Goal: Task Accomplishment & Management: Complete application form

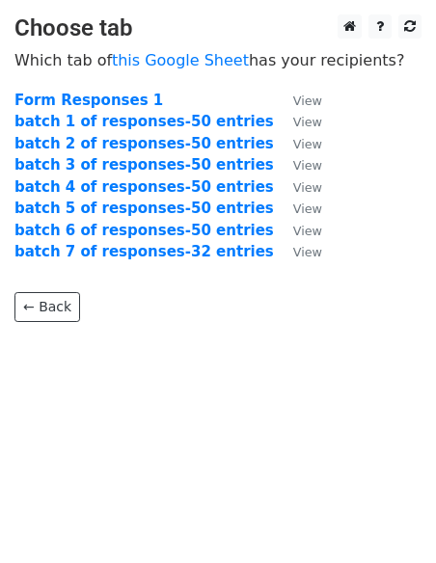
drag, startPoint x: 128, startPoint y: 98, endPoint x: 123, endPoint y: 369, distance: 271.0
click at [123, 369] on body "Choose tab Which tab of this Google Sheet has your recipients? Form Responses 1…" at bounding box center [218, 206] width 436 height 385
click at [293, 103] on small "View" at bounding box center [307, 101] width 29 height 14
click at [272, 379] on body "Choose tab Which tab of this Google Sheet has your recipients? Form Responses 1…" at bounding box center [218, 206] width 436 height 385
click at [356, 308] on p "← Back" at bounding box center [217, 292] width 407 height 59
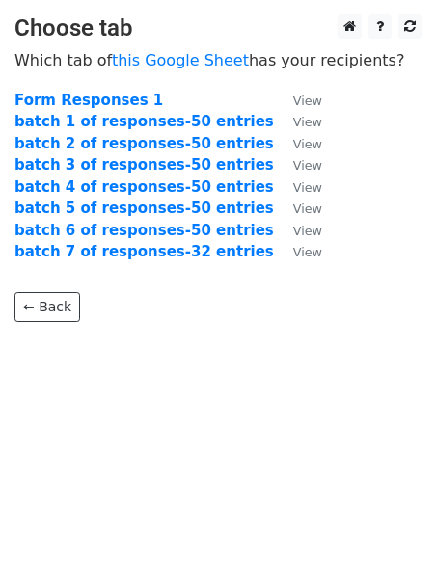
click at [336, 231] on main "Choose tab Which tab of this Google Sheet has your recipients? Form Responses 1…" at bounding box center [218, 168] width 436 height 308
click at [312, 374] on body "Choose tab Which tab of this Google Sheet has your recipients? Form Responses 1…" at bounding box center [218, 206] width 436 height 385
click at [149, 121] on strong "batch 1 of responses-50 entries" at bounding box center [143, 121] width 259 height 17
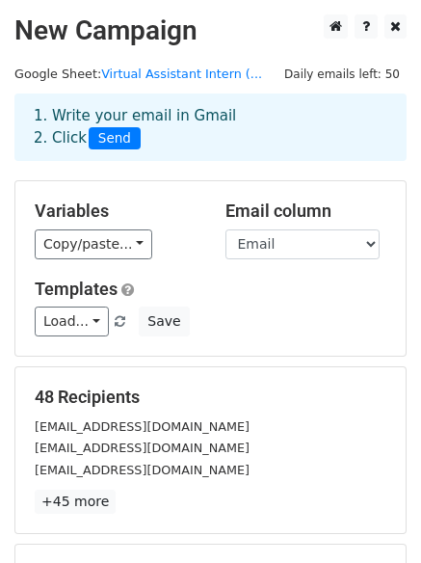
click at [81, 71] on small "Google Sheet: Virtual Assistant Intern (..." at bounding box center [138, 74] width 248 height 14
click at [61, 72] on small "Google Sheet: Virtual Assistant Intern (..." at bounding box center [138, 74] width 248 height 14
click at [375, 252] on select "First Name Last Name Email" at bounding box center [303, 245] width 154 height 30
click at [370, 180] on div "Variables Copy/paste... {{First Name}} {{Last Name}} {{Email}} Email column Fir…" at bounding box center [210, 268] width 393 height 176
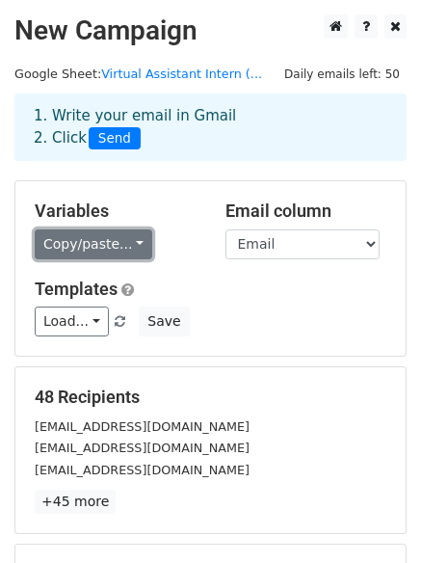
click at [124, 246] on link "Copy/paste..." at bounding box center [94, 245] width 118 height 30
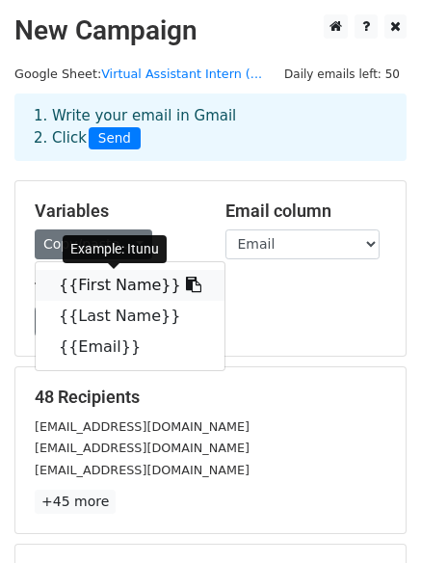
click at [105, 286] on link "{{First Name}}" at bounding box center [130, 285] width 189 height 31
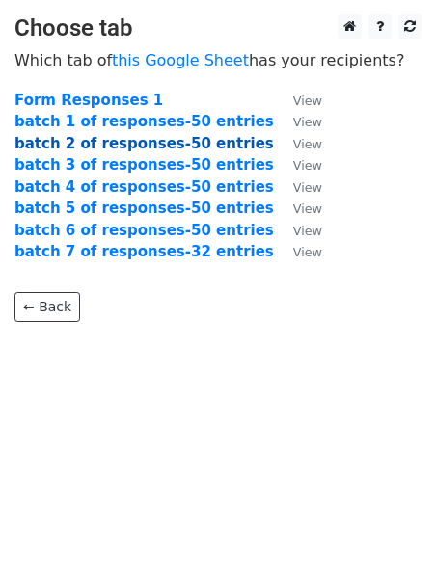
click at [67, 138] on strong "batch 2 of responses-50 entries" at bounding box center [143, 143] width 259 height 17
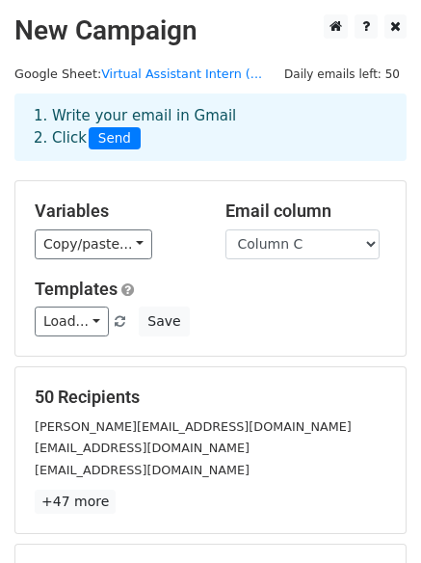
click at [249, 399] on h5 "50 Recipients" at bounding box center [211, 397] width 352 height 21
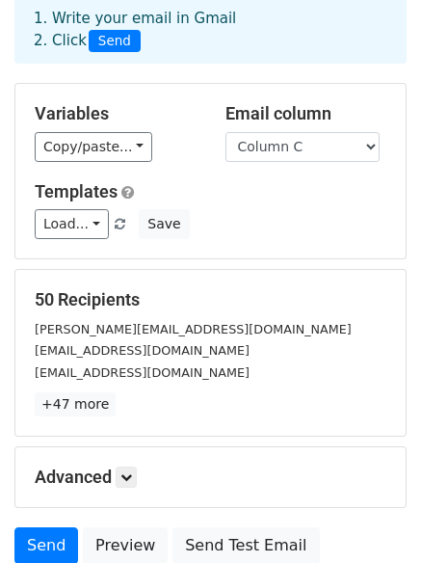
scroll to position [262, 0]
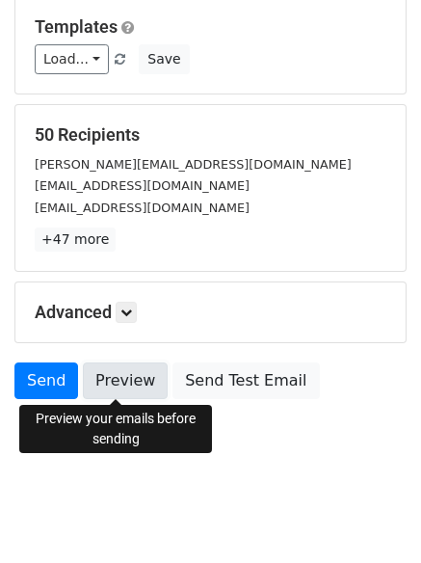
click at [130, 380] on link "Preview" at bounding box center [125, 381] width 85 height 37
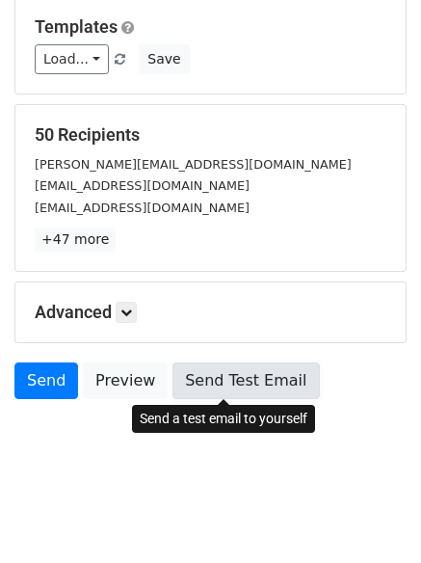
click at [187, 382] on link "Send Test Email" at bounding box center [246, 381] width 147 height 37
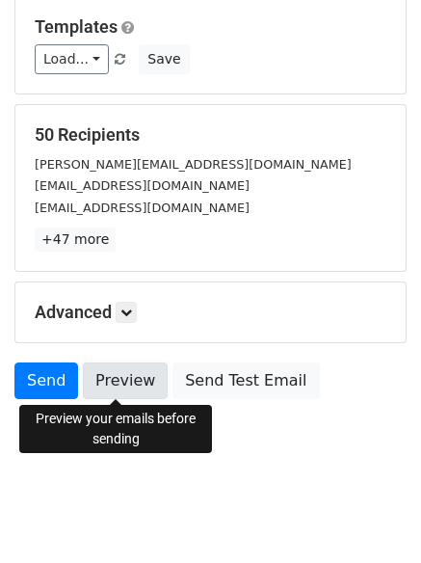
click at [138, 385] on link "Preview" at bounding box center [125, 381] width 85 height 37
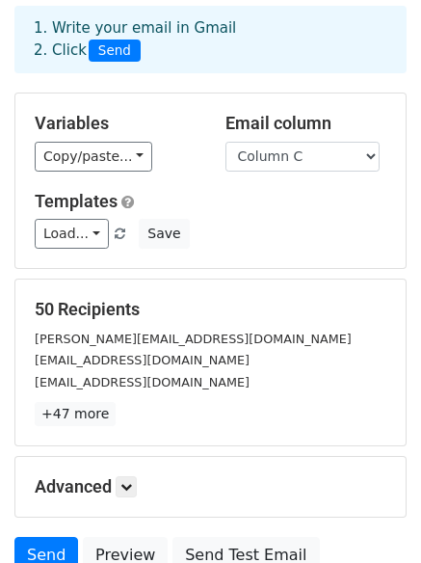
scroll to position [37, 0]
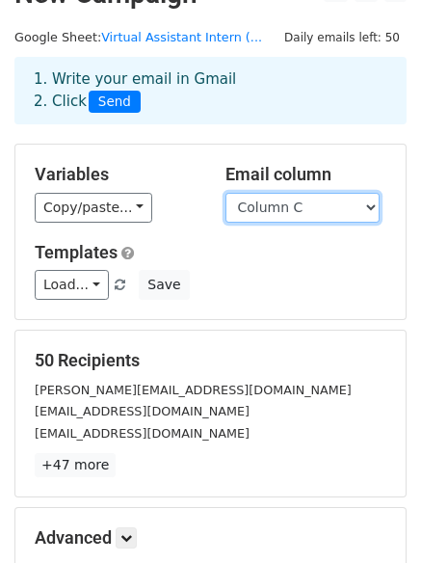
click at [370, 207] on select "Column A Column B Column C" at bounding box center [303, 208] width 154 height 30
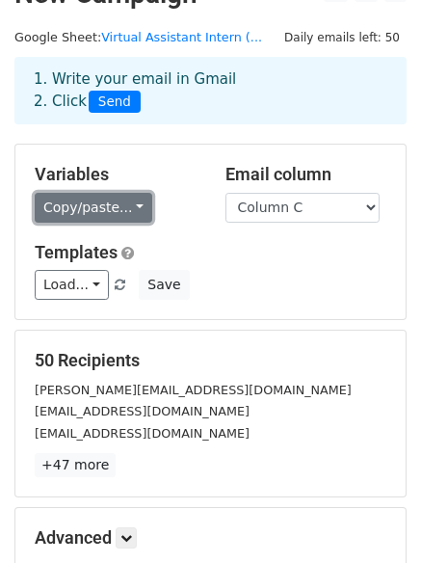
click at [127, 205] on link "Copy/paste..." at bounding box center [94, 208] width 118 height 30
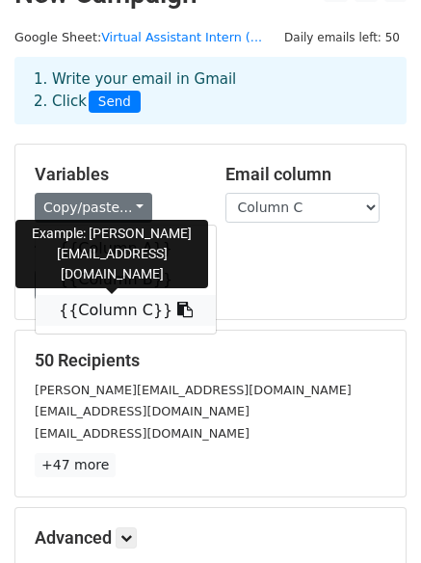
click at [112, 316] on link "{{Column C}}" at bounding box center [126, 310] width 180 height 31
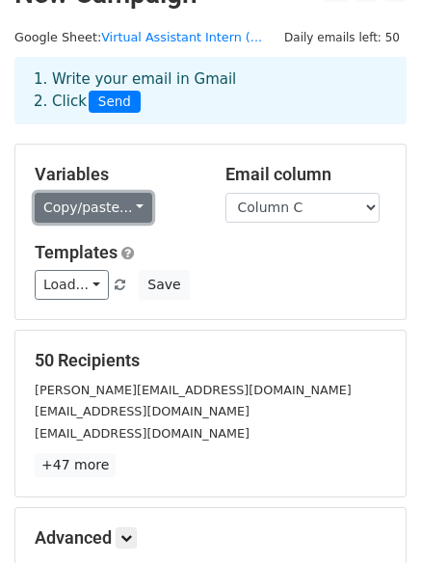
click at [122, 210] on link "Copy/paste..." at bounding box center [94, 208] width 118 height 30
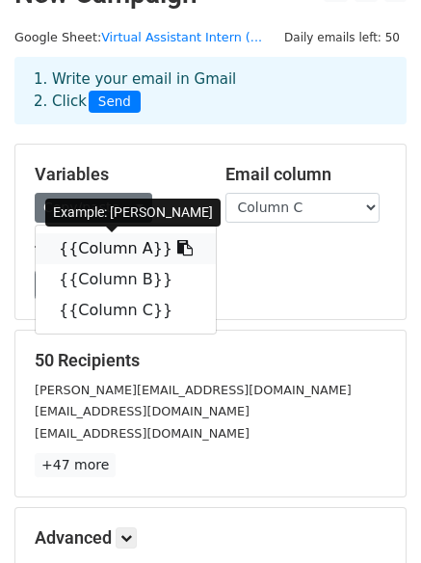
click at [116, 248] on link "{{Column A}}" at bounding box center [126, 248] width 180 height 31
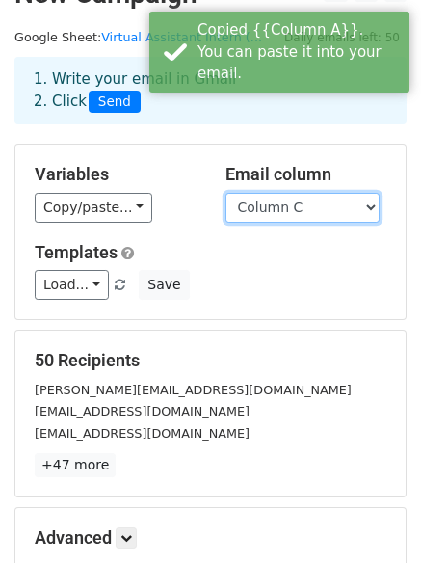
click at [372, 208] on select "Column A Column B Column C" at bounding box center [303, 208] width 154 height 30
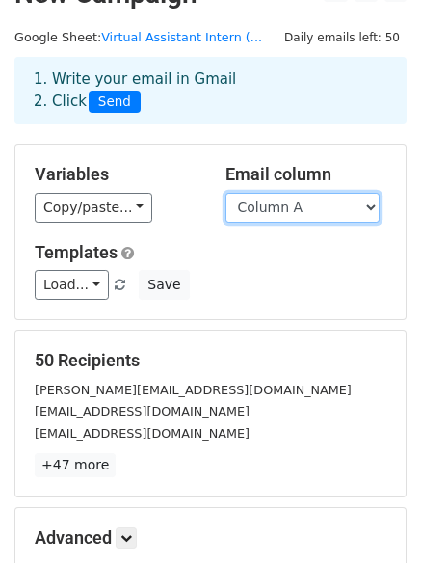
click at [226, 193] on select "Column A Column B Column C" at bounding box center [303, 208] width 154 height 30
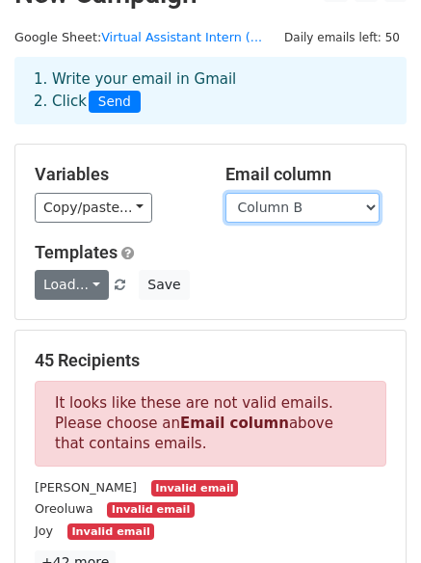
select select "Column C"
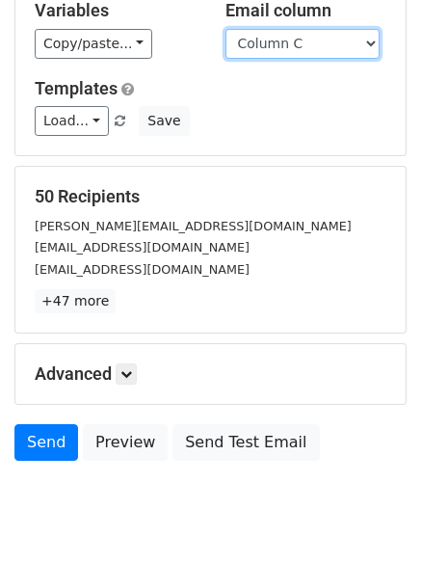
scroll to position [249, 0]
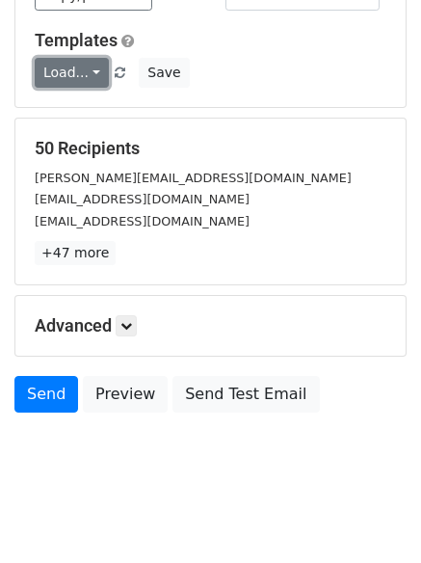
click at [87, 72] on link "Load..." at bounding box center [72, 73] width 74 height 30
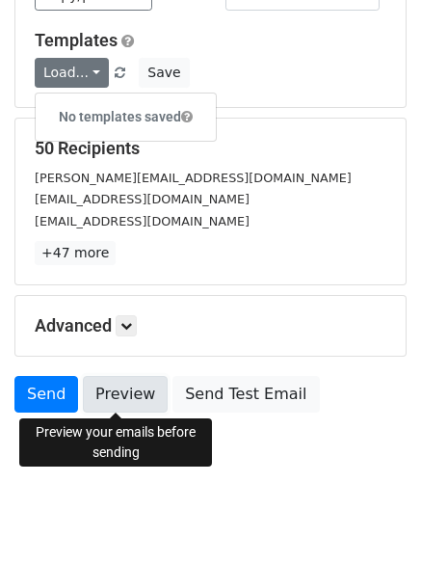
click at [141, 386] on link "Preview" at bounding box center [125, 394] width 85 height 37
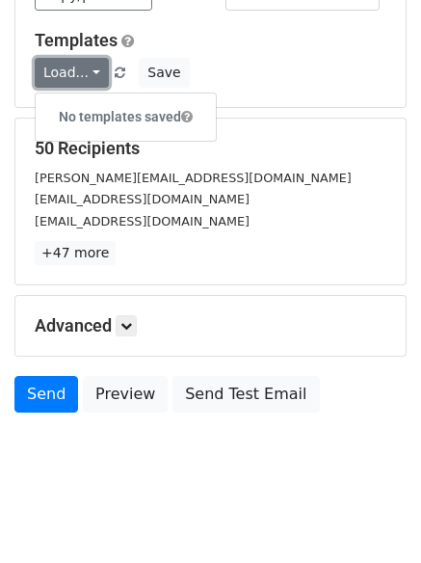
click at [90, 68] on link "Load..." at bounding box center [72, 73] width 74 height 30
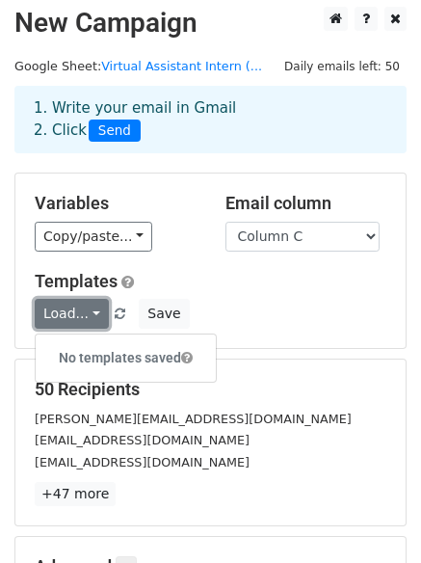
scroll to position [0, 0]
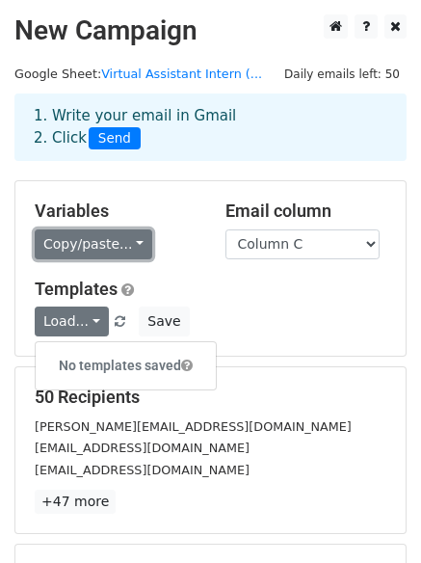
click at [128, 240] on link "Copy/paste..." at bounding box center [94, 245] width 118 height 30
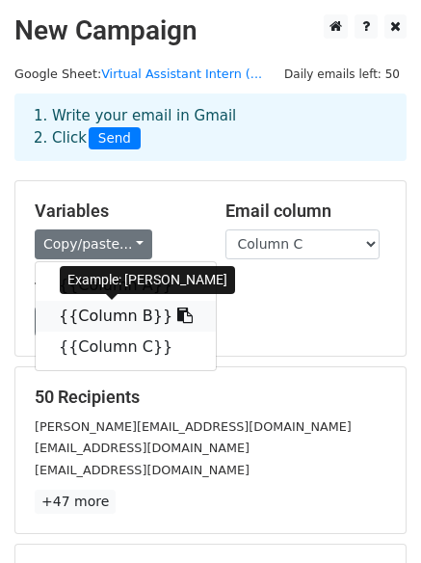
click at [177, 314] on icon at bounding box center [184, 315] width 15 height 15
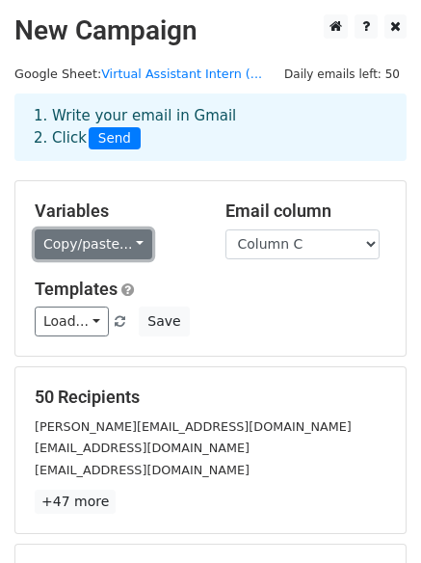
click at [120, 243] on link "Copy/paste..." at bounding box center [94, 245] width 118 height 30
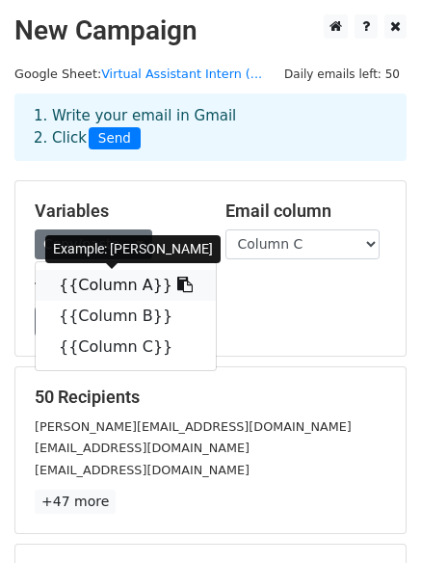
click at [116, 277] on link "{{Column A}}" at bounding box center [126, 285] width 180 height 31
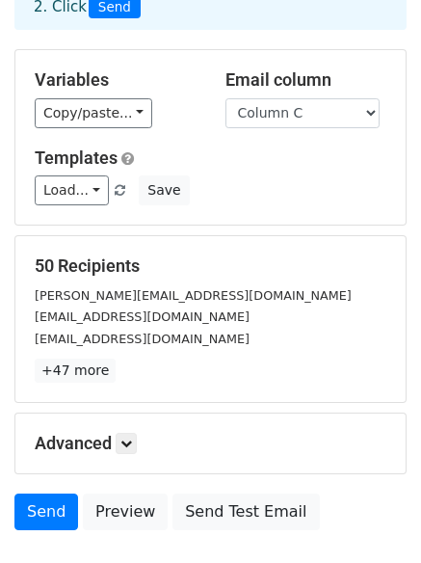
scroll to position [188, 0]
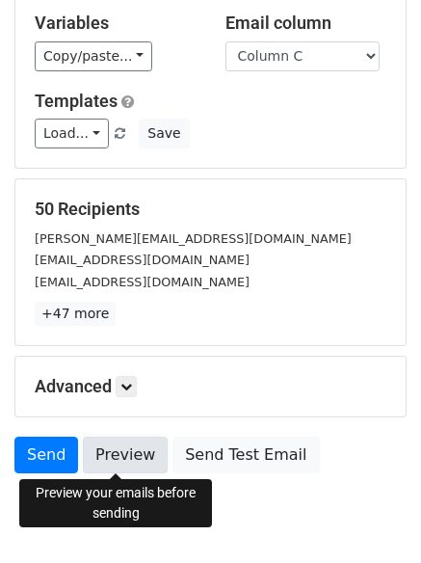
click at [141, 449] on link "Preview" at bounding box center [125, 455] width 85 height 37
click at [104, 446] on link "Preview" at bounding box center [125, 455] width 85 height 37
click at [132, 455] on link "Preview" at bounding box center [125, 455] width 85 height 37
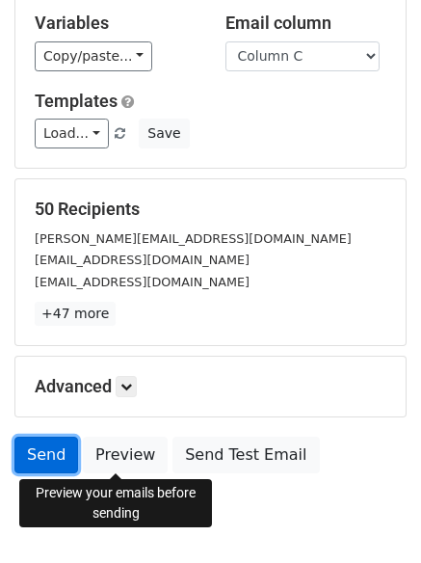
click at [45, 457] on link "Send" at bounding box center [46, 455] width 64 height 37
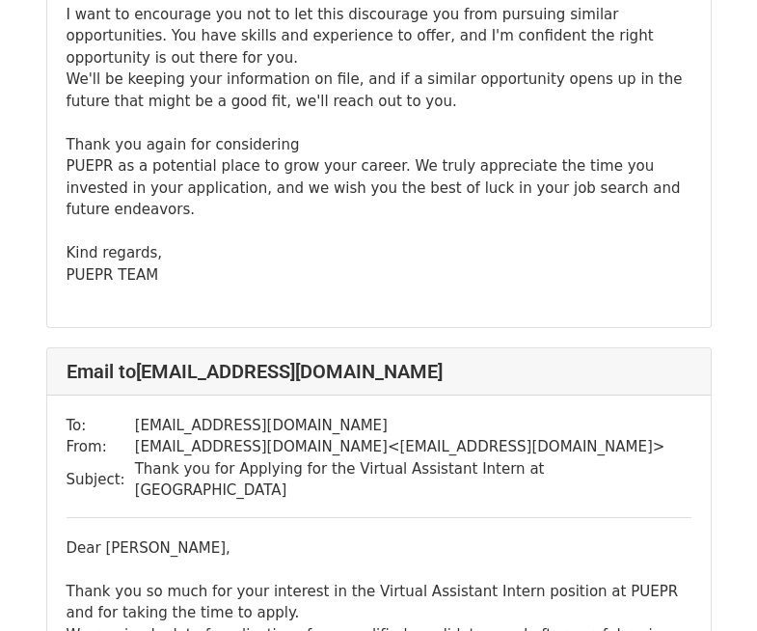
scroll to position [7137, 0]
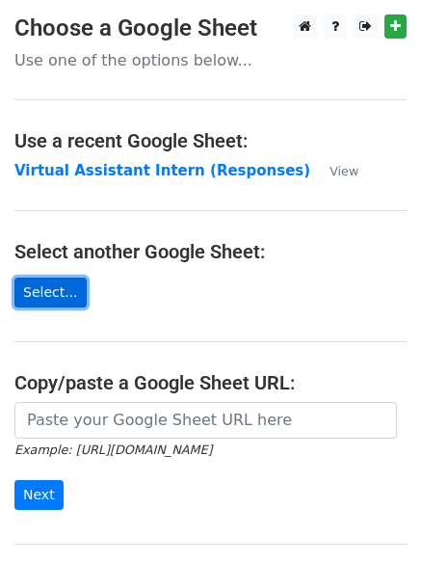
click at [47, 292] on link "Select..." at bounding box center [50, 293] width 72 height 30
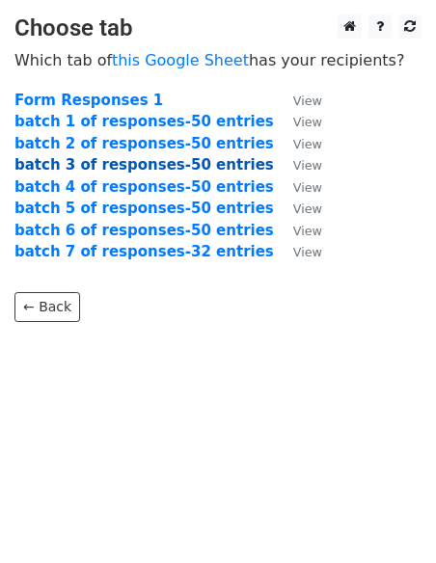
click at [61, 164] on strong "batch 3 of responses-50 entries" at bounding box center [143, 164] width 259 height 17
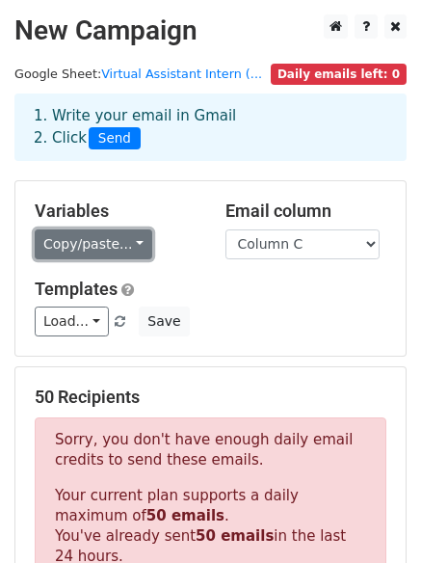
click at [117, 240] on link "Copy/paste..." at bounding box center [94, 245] width 118 height 30
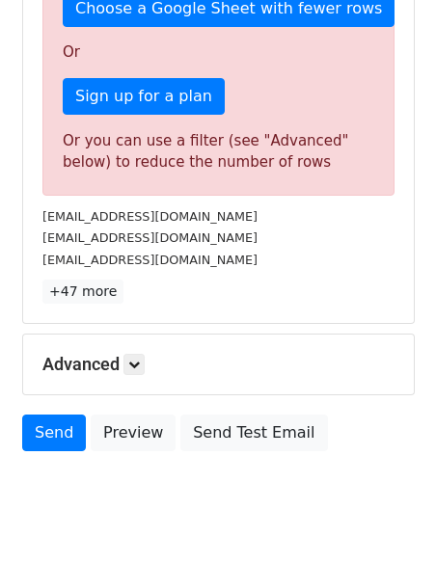
scroll to position [680, 0]
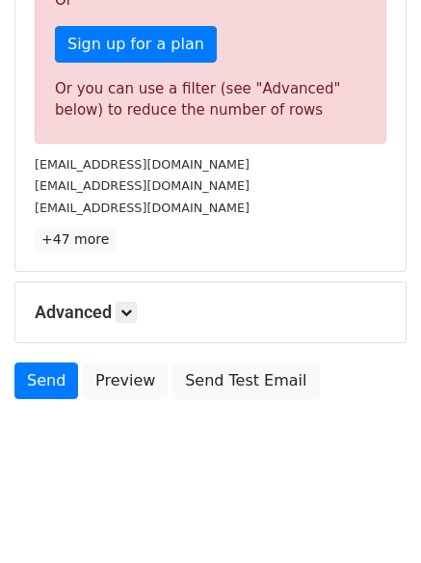
click at [158, 202] on small "aishat.assistpro@gmail.com" at bounding box center [142, 208] width 215 height 14
click at [175, 205] on small "aishat.assistpro@gmail.com" at bounding box center [142, 208] width 215 height 14
drag, startPoint x: 189, startPoint y: 207, endPoint x: 123, endPoint y: 482, distance: 282.6
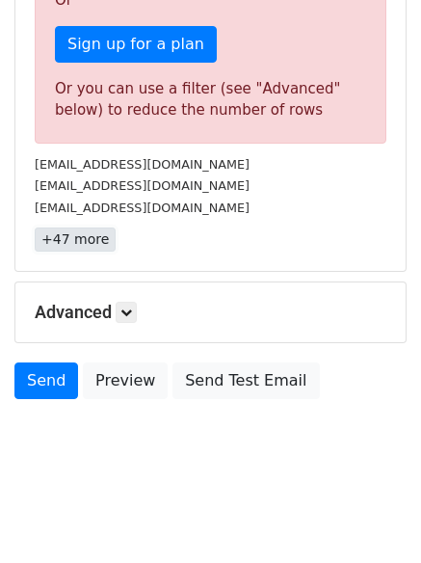
click at [68, 237] on link "+47 more" at bounding box center [75, 240] width 81 height 24
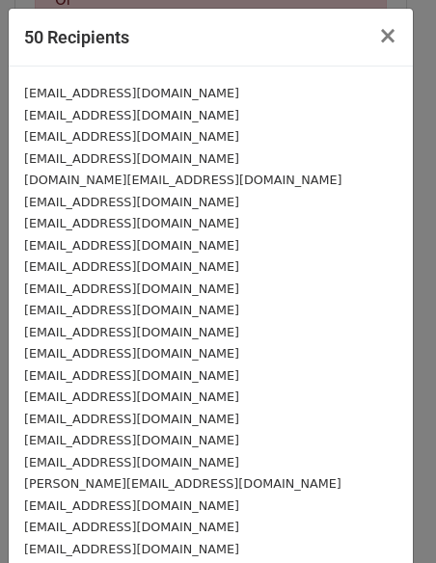
click at [187, 241] on div "idowutobi82@gmail.com" at bounding box center [210, 245] width 373 height 22
click at [147, 246] on small "idowutobi82@gmail.com" at bounding box center [131, 245] width 215 height 14
click at [177, 230] on div "Obohjuliet68@gmail.com" at bounding box center [210, 223] width 373 height 22
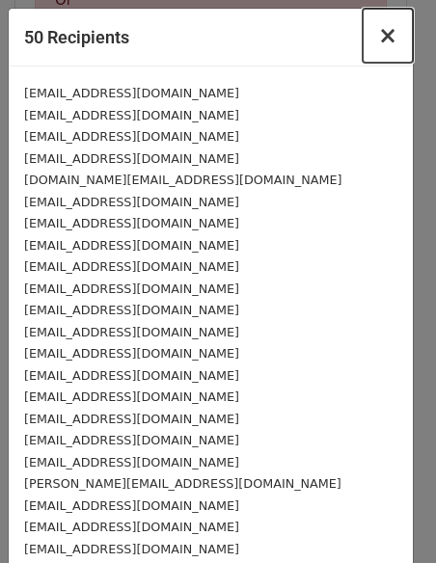
click at [378, 41] on span "×" at bounding box center [387, 35] width 19 height 27
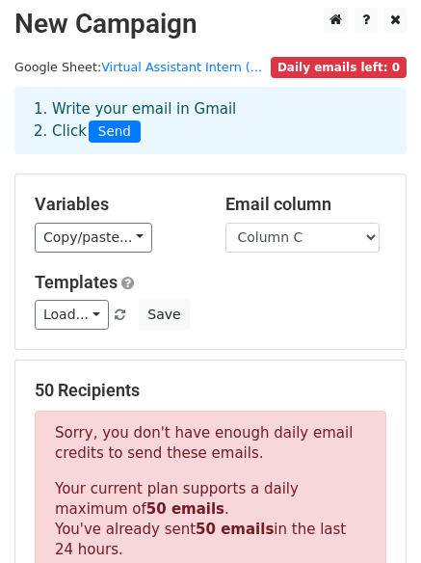
scroll to position [0, 0]
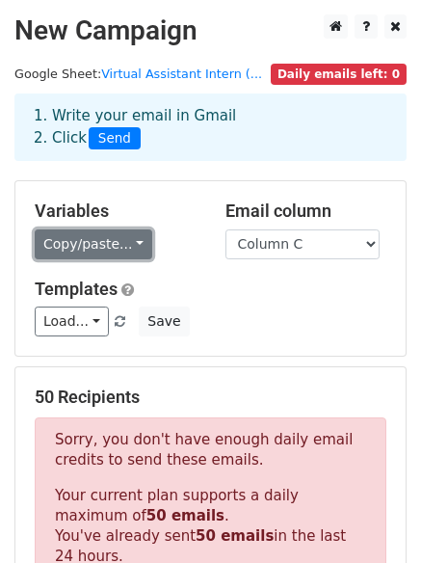
click at [122, 247] on link "Copy/paste..." at bounding box center [94, 245] width 118 height 30
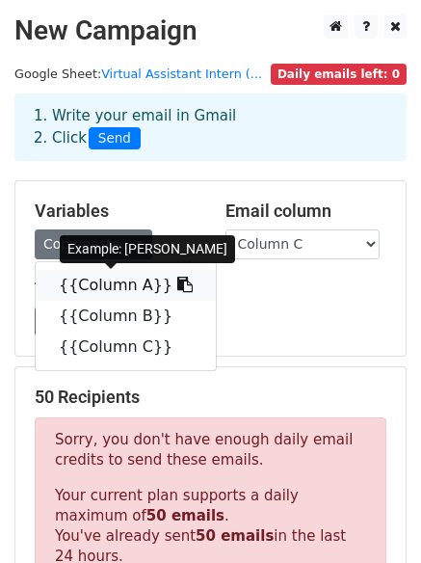
click at [177, 287] on icon at bounding box center [184, 284] width 15 height 15
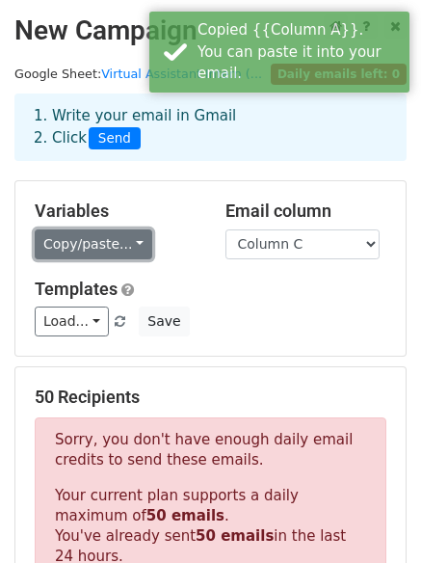
click at [126, 248] on link "Copy/paste..." at bounding box center [94, 245] width 118 height 30
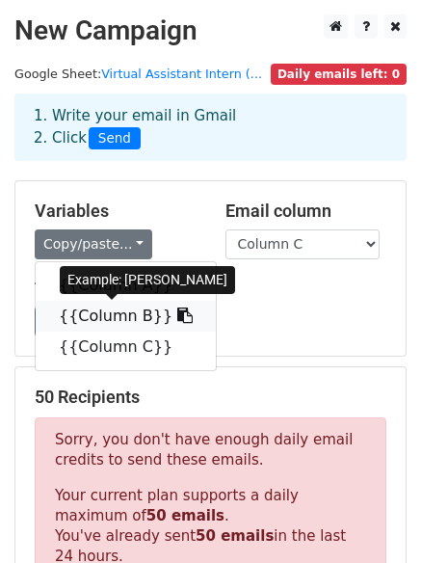
click at [131, 320] on link "{{Column B}}" at bounding box center [126, 316] width 180 height 31
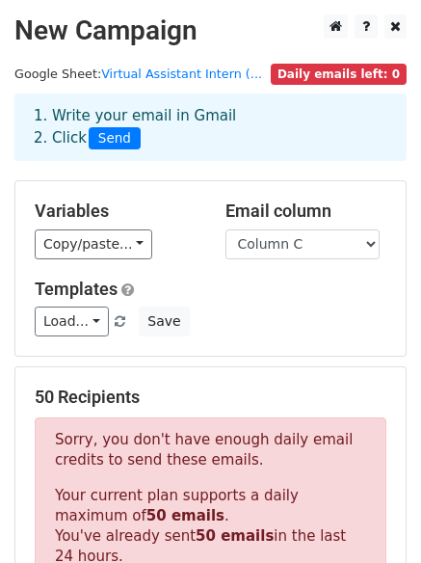
click at [126, 22] on h2 "New Campaign" at bounding box center [210, 30] width 393 height 33
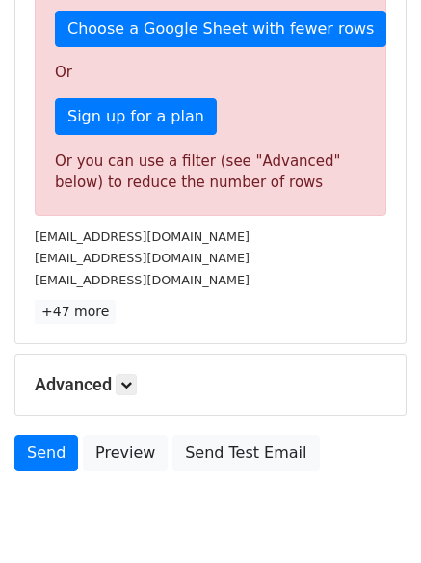
scroll to position [680, 0]
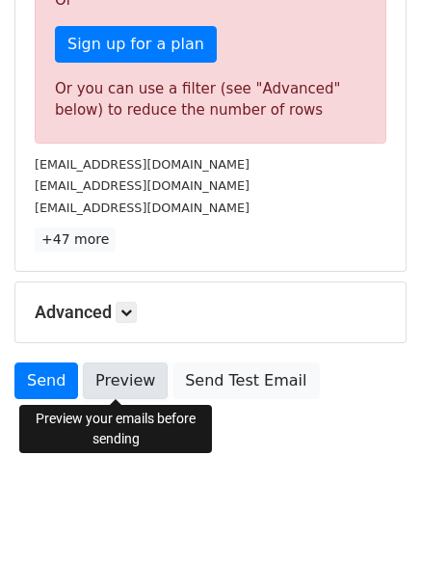
click at [93, 377] on link "Preview" at bounding box center [125, 381] width 85 height 37
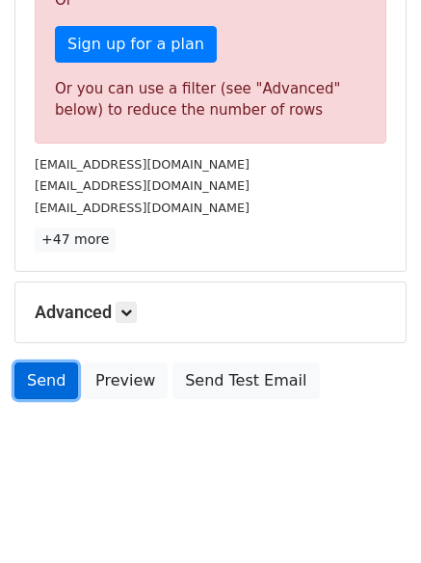
click at [36, 370] on link "Send" at bounding box center [46, 381] width 64 height 37
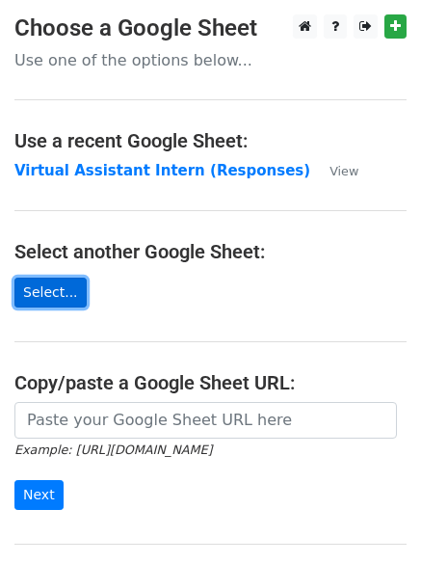
click at [61, 298] on link "Select..." at bounding box center [50, 293] width 72 height 30
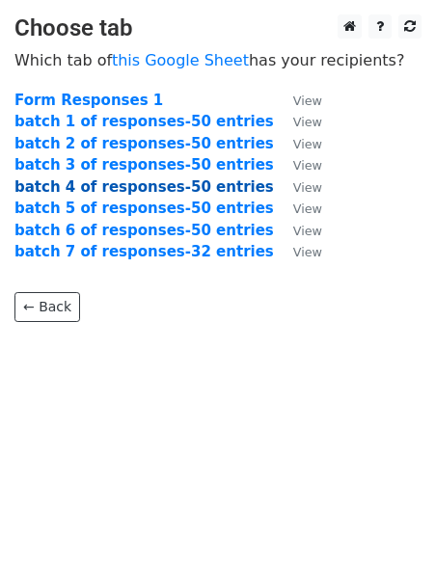
click at [73, 183] on strong "batch 4 of responses-50 entries" at bounding box center [143, 186] width 259 height 17
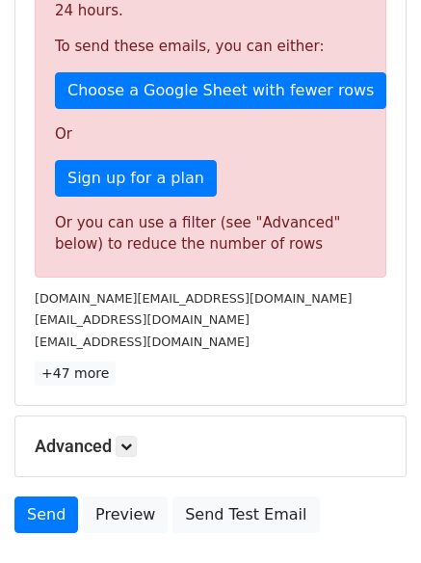
scroll to position [680, 0]
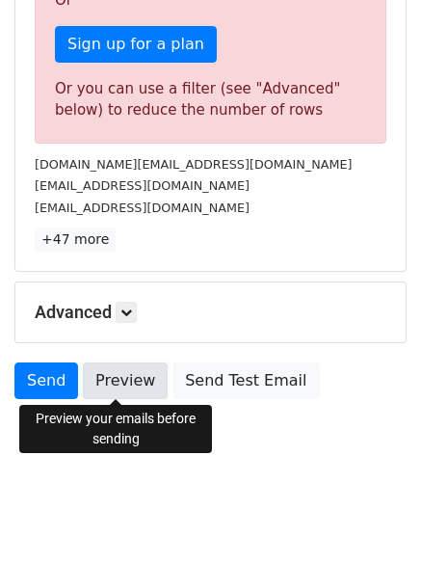
click at [122, 386] on link "Preview" at bounding box center [125, 381] width 85 height 37
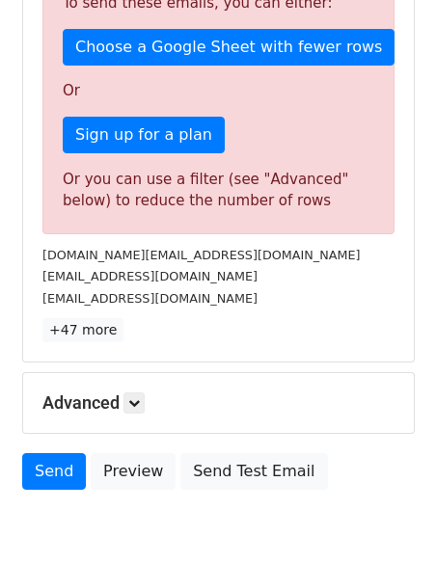
scroll to position [596, 0]
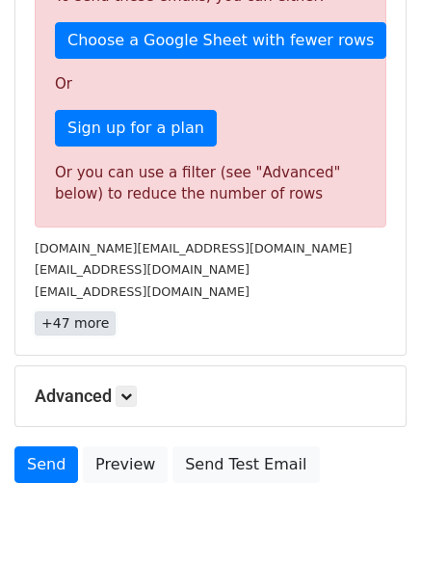
click at [91, 323] on link "+47 more" at bounding box center [75, 324] width 81 height 24
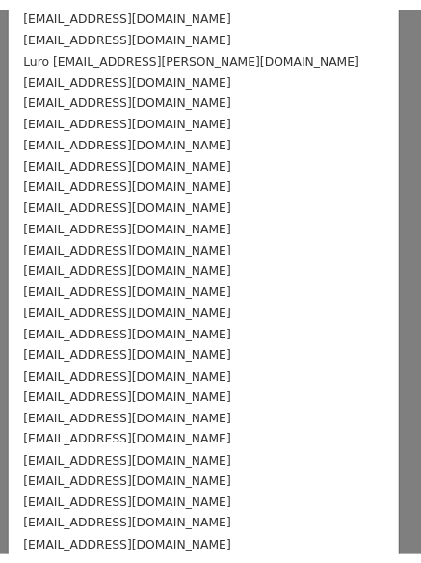
scroll to position [696, 0]
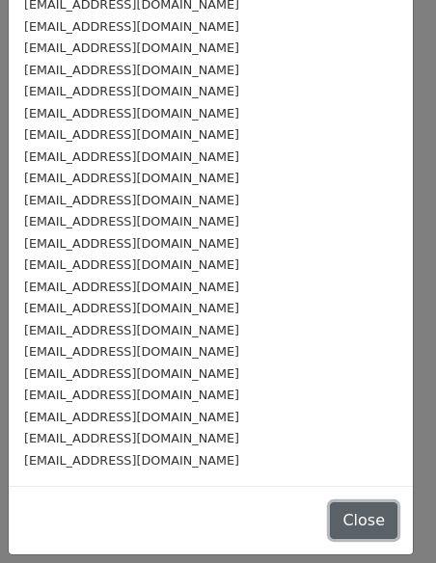
click at [334, 523] on button "Close" at bounding box center [364, 520] width 68 height 37
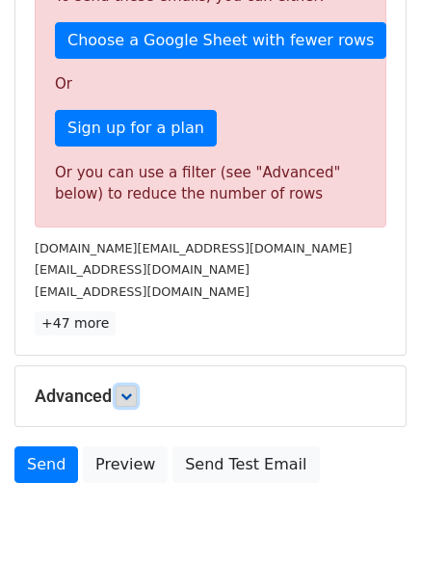
click at [137, 399] on link at bounding box center [126, 396] width 21 height 21
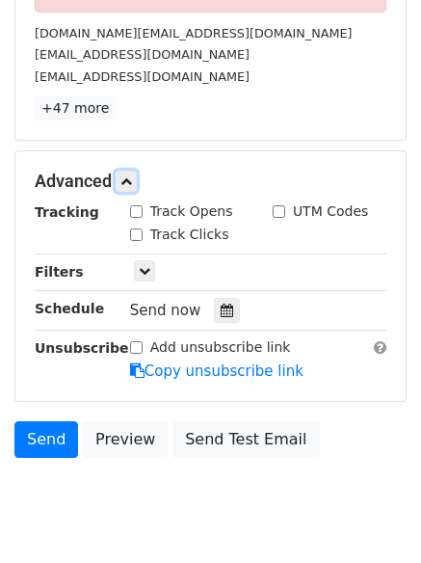
scroll to position [869, 0]
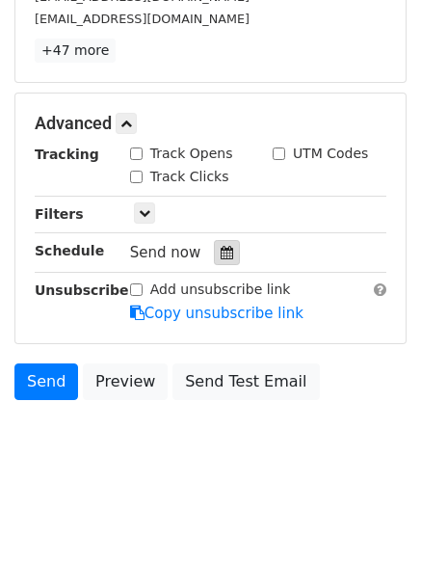
click at [221, 252] on icon at bounding box center [227, 253] width 13 height 14
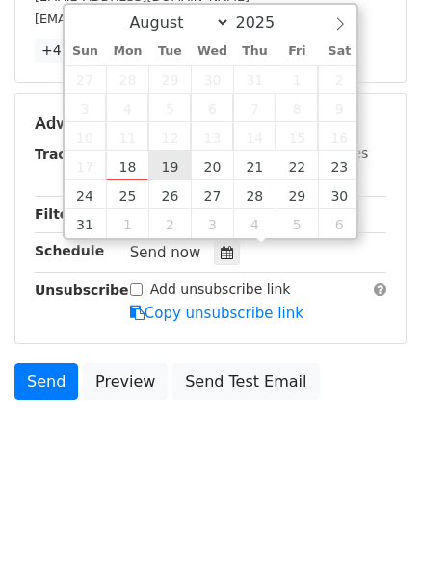
type input "2025-08-19 12:00"
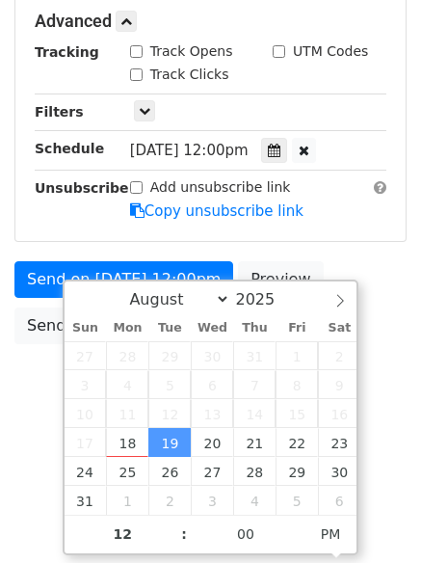
scroll to position [498, 0]
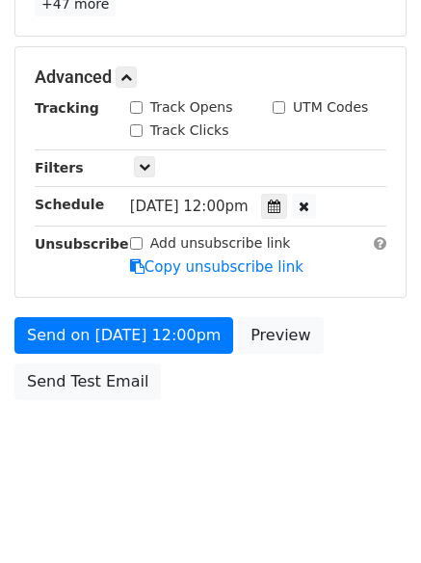
click at [237, 245] on form "Variables Copy/paste... {{Column A}} {{Column B}} {{Column C}} Email column Col…" at bounding box center [210, 46] width 393 height 727
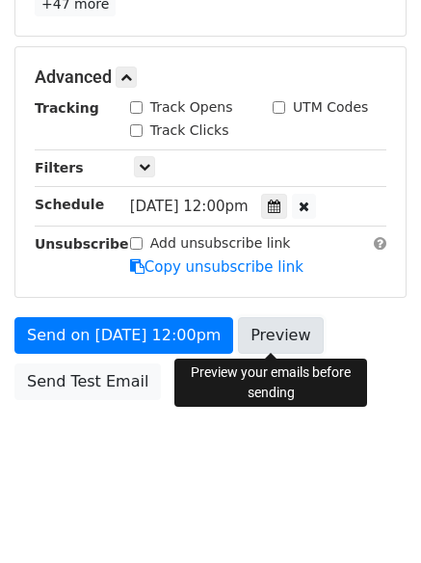
click at [259, 334] on link "Preview" at bounding box center [280, 335] width 85 height 37
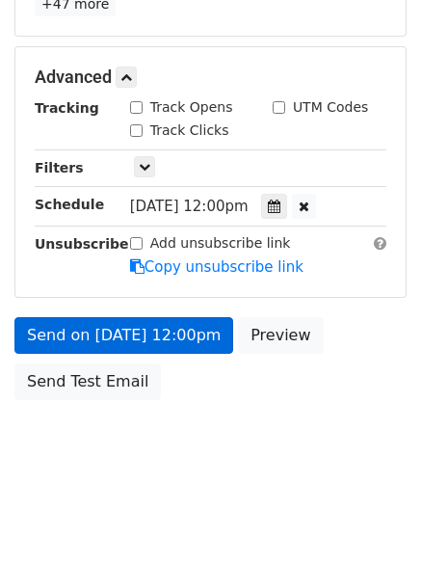
click at [108, 330] on link "Send on Aug 19 at 12:00pm" at bounding box center [123, 335] width 219 height 37
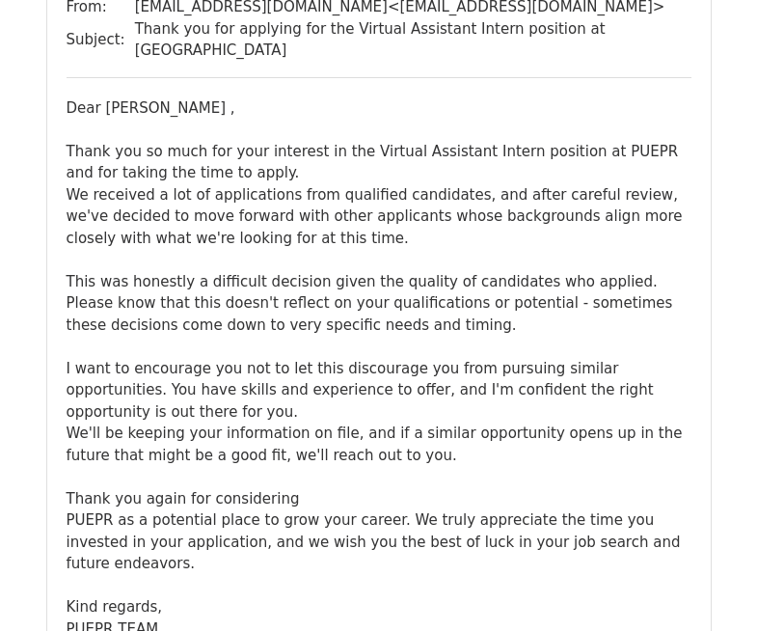
scroll to position [10077, 0]
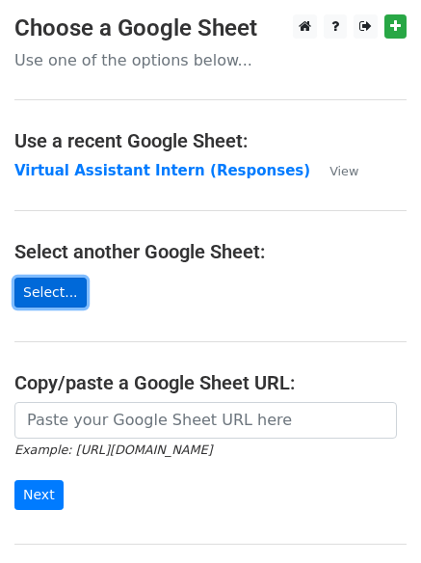
click at [41, 289] on link "Select..." at bounding box center [50, 293] width 72 height 30
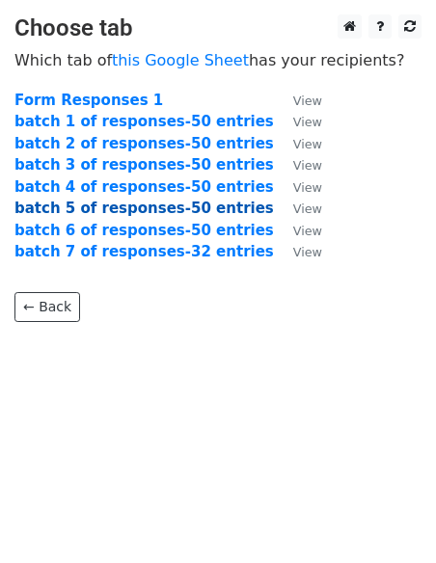
click at [52, 203] on strong "batch 5 of responses-50 entries" at bounding box center [143, 208] width 259 height 17
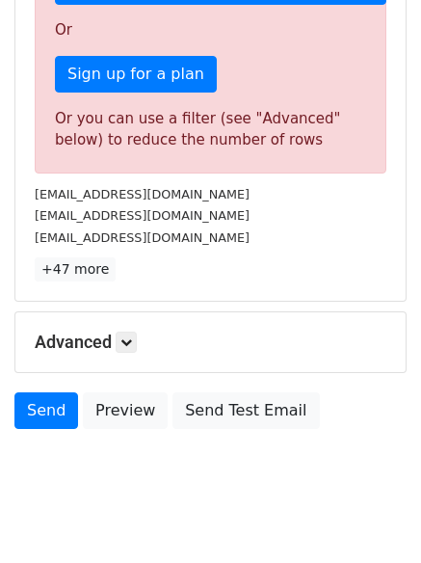
scroll to position [680, 0]
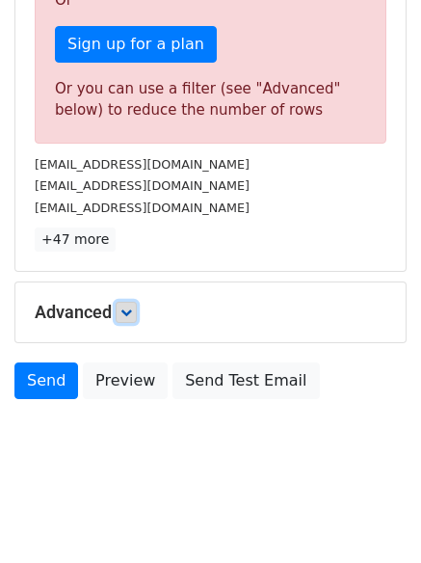
click at [124, 316] on icon at bounding box center [127, 313] width 12 height 12
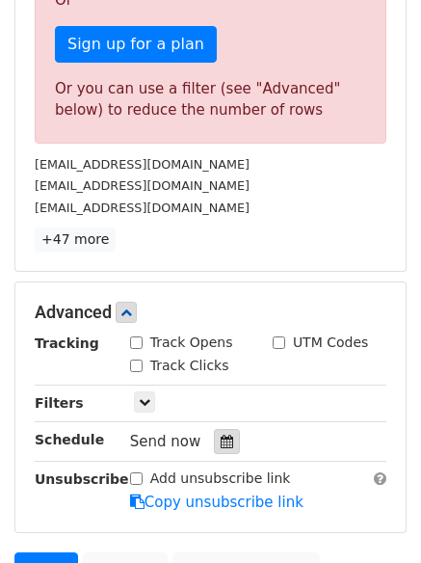
click at [214, 444] on div at bounding box center [227, 441] width 26 height 25
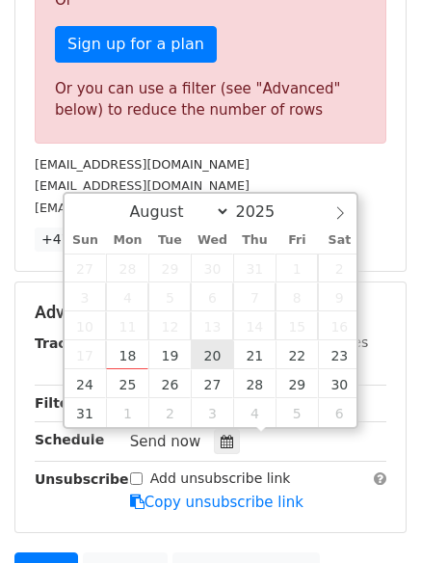
type input "2025-08-20 12:00"
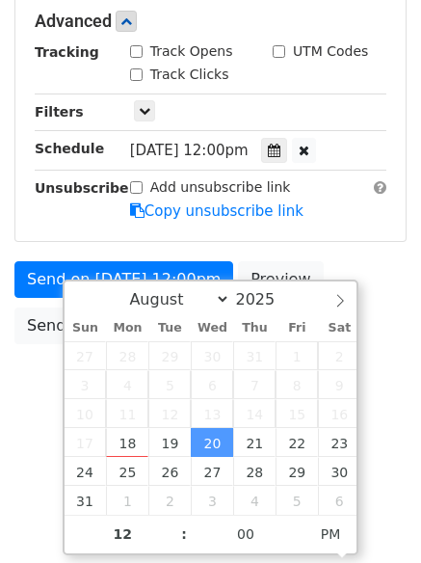
scroll to position [498, 0]
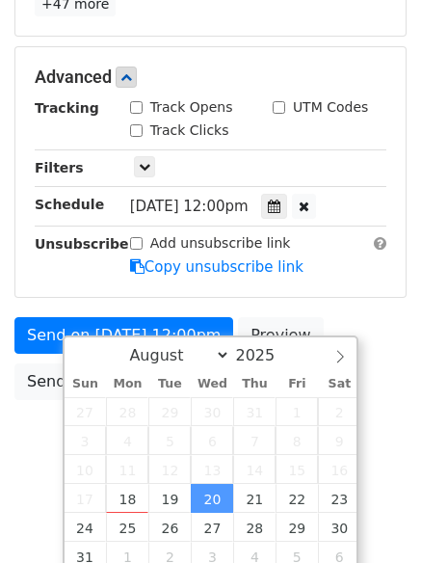
click at [331, 255] on form "Variables Copy/paste... {{Column A}} {{Column B}} {{Column C}} Email column Col…" at bounding box center [210, 46] width 393 height 727
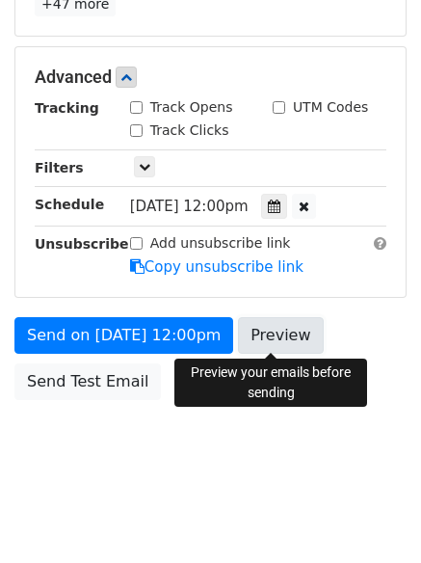
click at [275, 345] on link "Preview" at bounding box center [280, 335] width 85 height 37
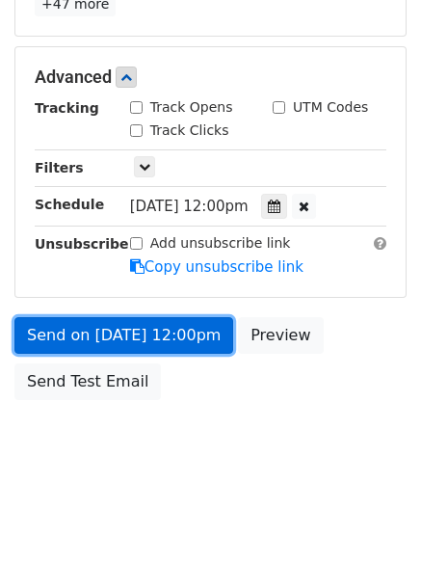
click at [68, 328] on link "Send on Aug 20 at 12:00pm" at bounding box center [123, 335] width 219 height 37
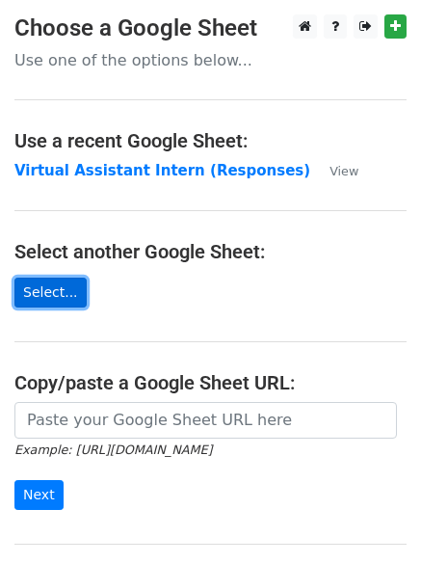
click at [47, 290] on link "Select..." at bounding box center [50, 293] width 72 height 30
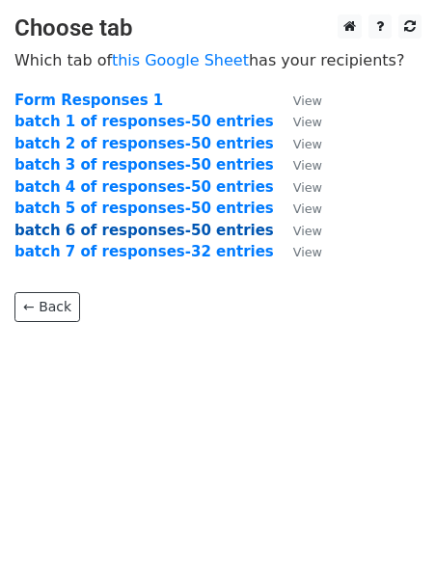
click at [98, 229] on strong "batch 6 of responses-50 entries" at bounding box center [143, 230] width 259 height 17
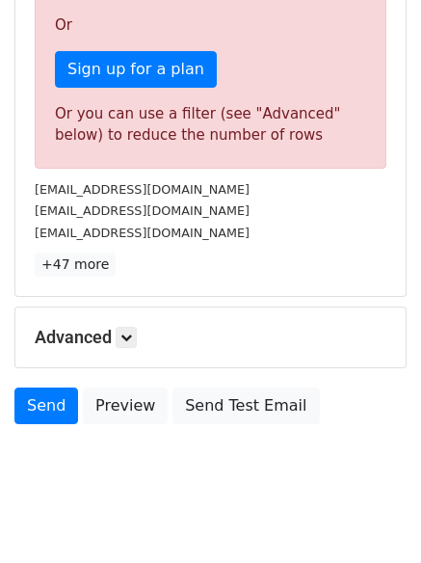
scroll to position [680, 0]
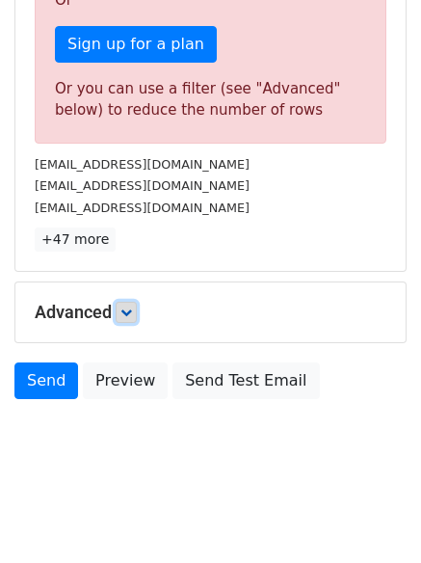
click at [130, 312] on icon at bounding box center [127, 313] width 12 height 12
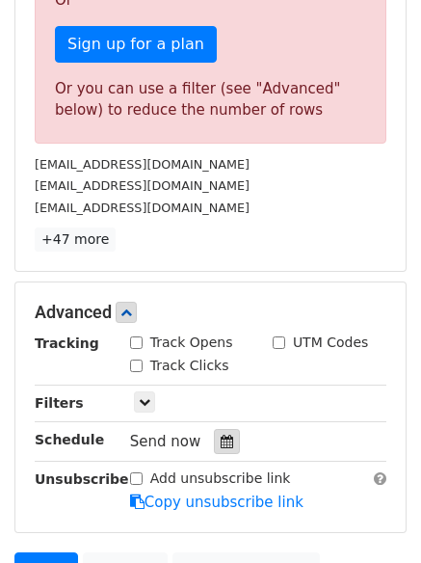
click at [214, 446] on div at bounding box center [227, 441] width 26 height 25
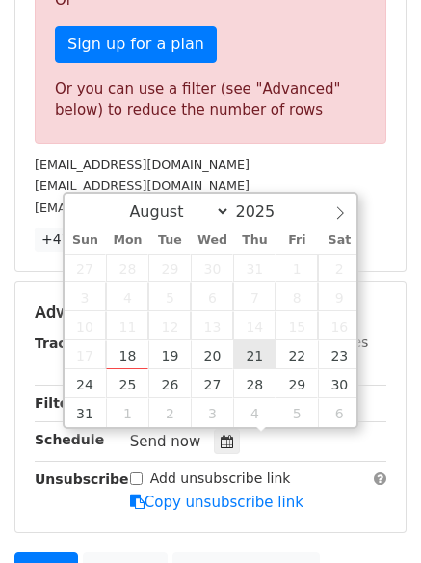
type input "2025-08-21 12:00"
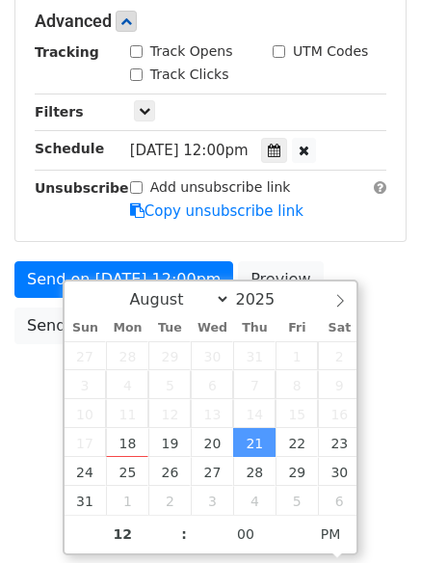
scroll to position [498, 0]
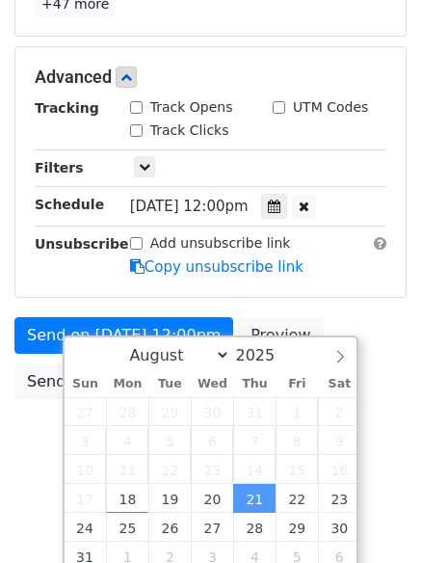
click at [389, 271] on form "Variables Copy/paste... {{Column A}} {{Column B}} {{Column C}} Email column Col…" at bounding box center [210, 46] width 393 height 727
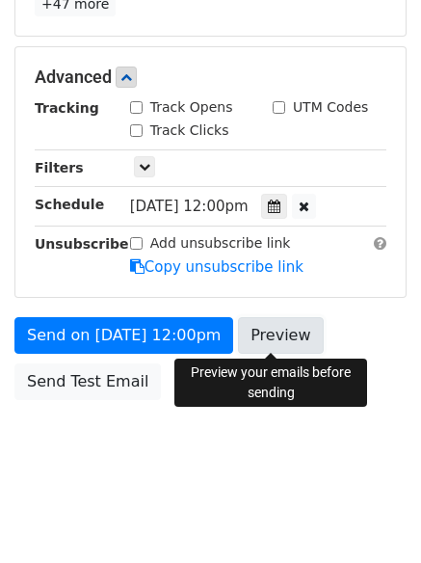
click at [297, 339] on link "Preview" at bounding box center [280, 335] width 85 height 37
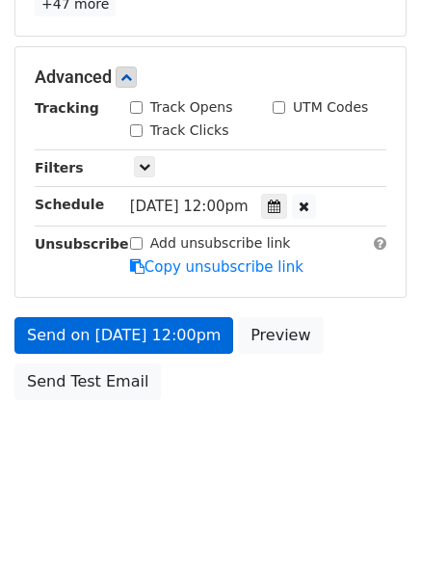
click at [188, 332] on link "Send on Aug 21 at 12:00pm" at bounding box center [123, 335] width 219 height 37
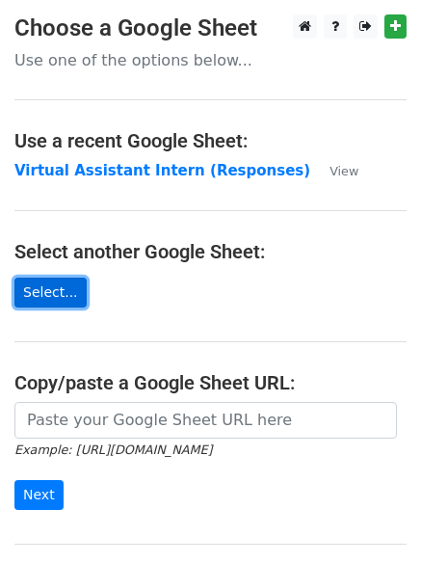
click at [27, 280] on link "Select..." at bounding box center [50, 293] width 72 height 30
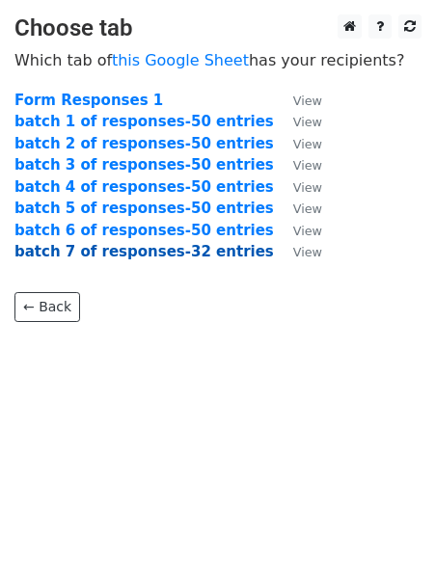
click at [76, 254] on strong "batch 7 of responses-32 entries" at bounding box center [143, 251] width 259 height 17
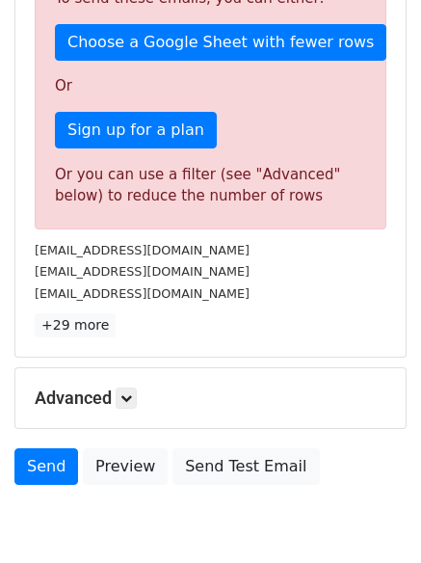
scroll to position [596, 0]
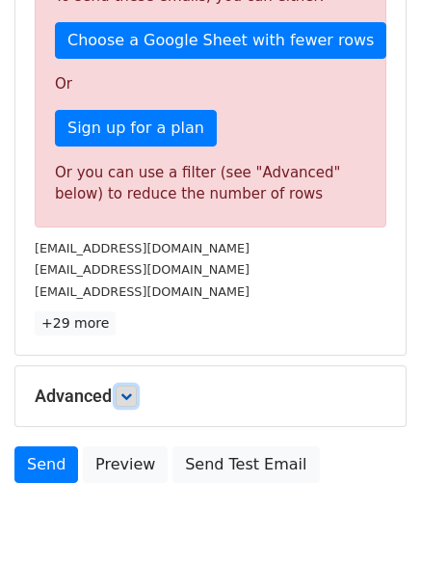
click at [132, 398] on icon at bounding box center [127, 397] width 12 height 12
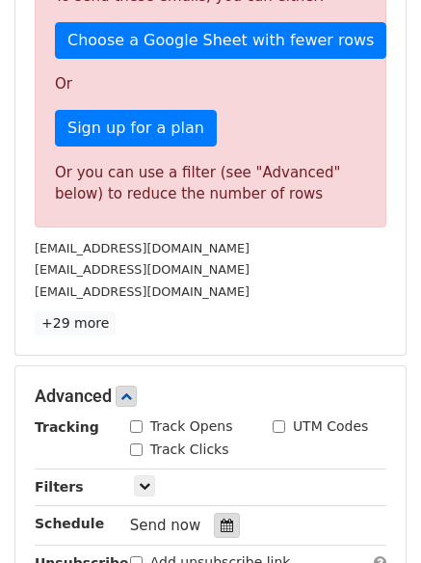
click at [214, 523] on div at bounding box center [227, 525] width 26 height 25
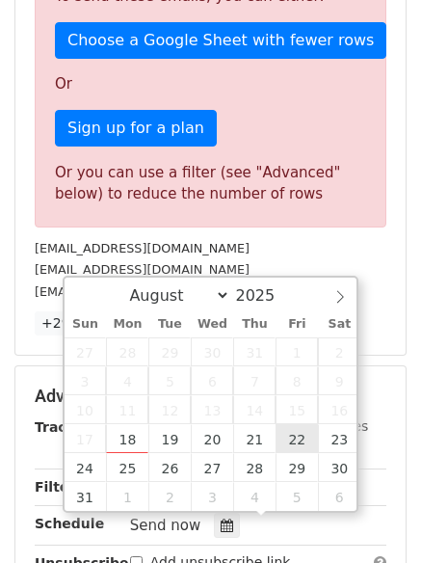
type input "2025-08-22 12:00"
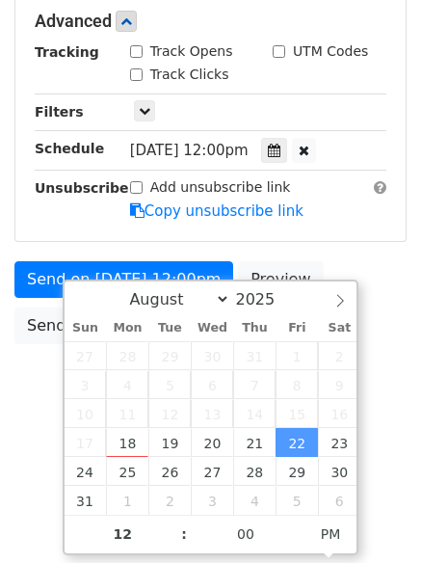
scroll to position [498, 0]
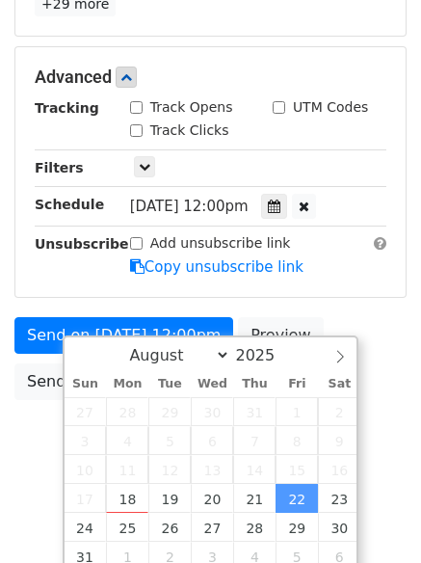
click at [380, 301] on form "Variables Copy/paste... {{Column A}} {{Column B}} {{Column C}} Email column Col…" at bounding box center [210, 46] width 393 height 727
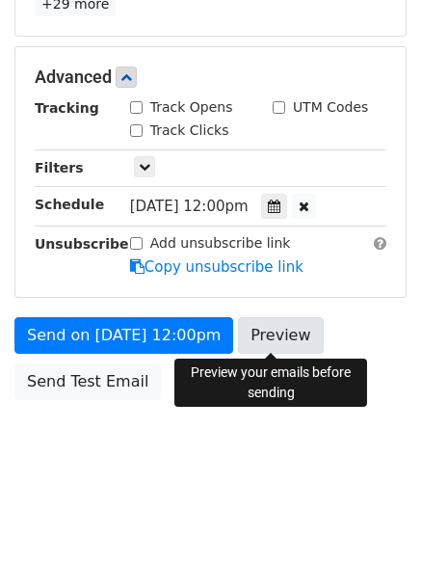
click at [262, 337] on link "Preview" at bounding box center [280, 335] width 85 height 37
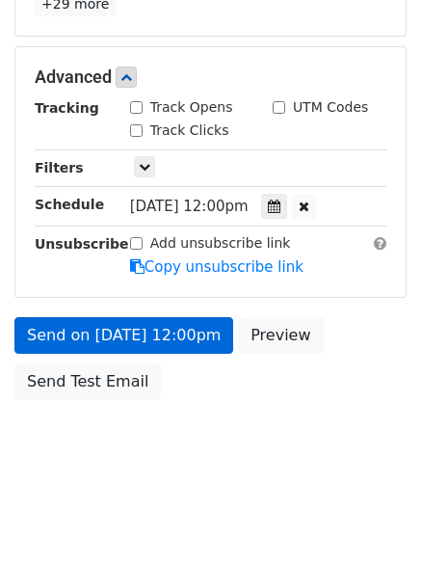
click at [203, 337] on link "Send on Aug 22 at 12:00pm" at bounding box center [123, 335] width 219 height 37
